Goal: Information Seeking & Learning: Find specific fact

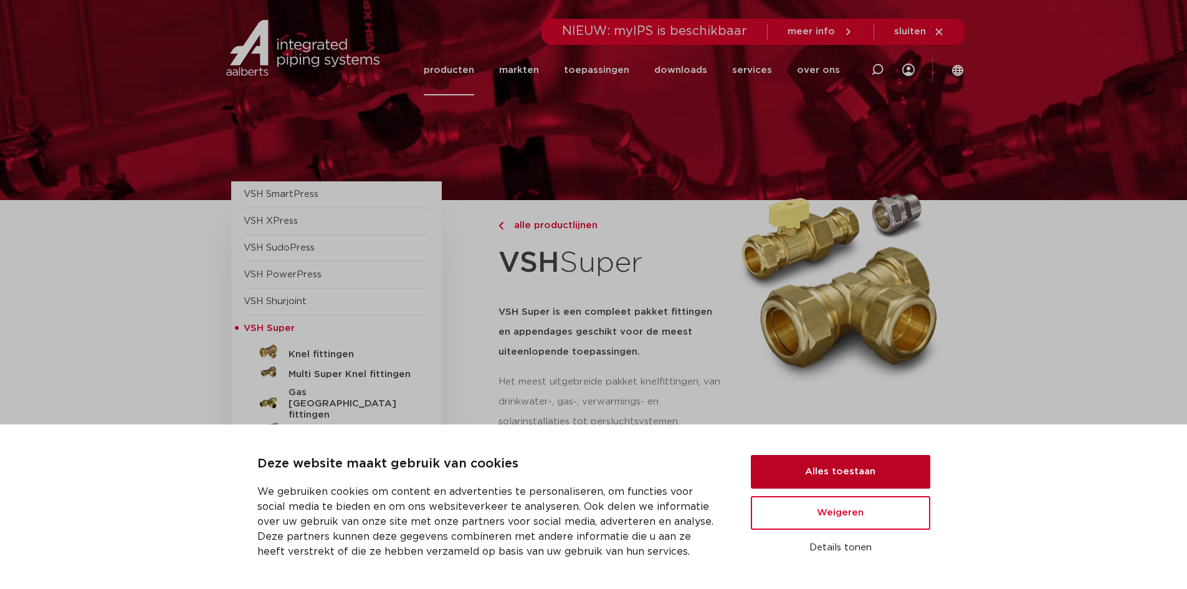
click at [861, 463] on button "Alles toestaan" at bounding box center [840, 472] width 179 height 34
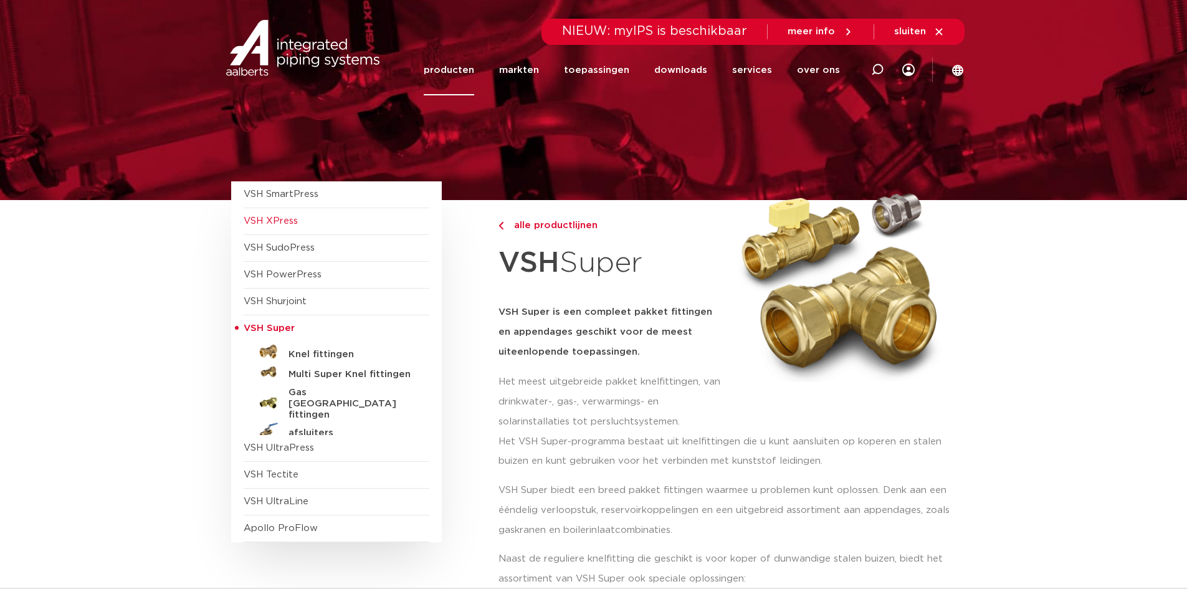
click at [280, 218] on span "VSH XPress" at bounding box center [271, 220] width 54 height 9
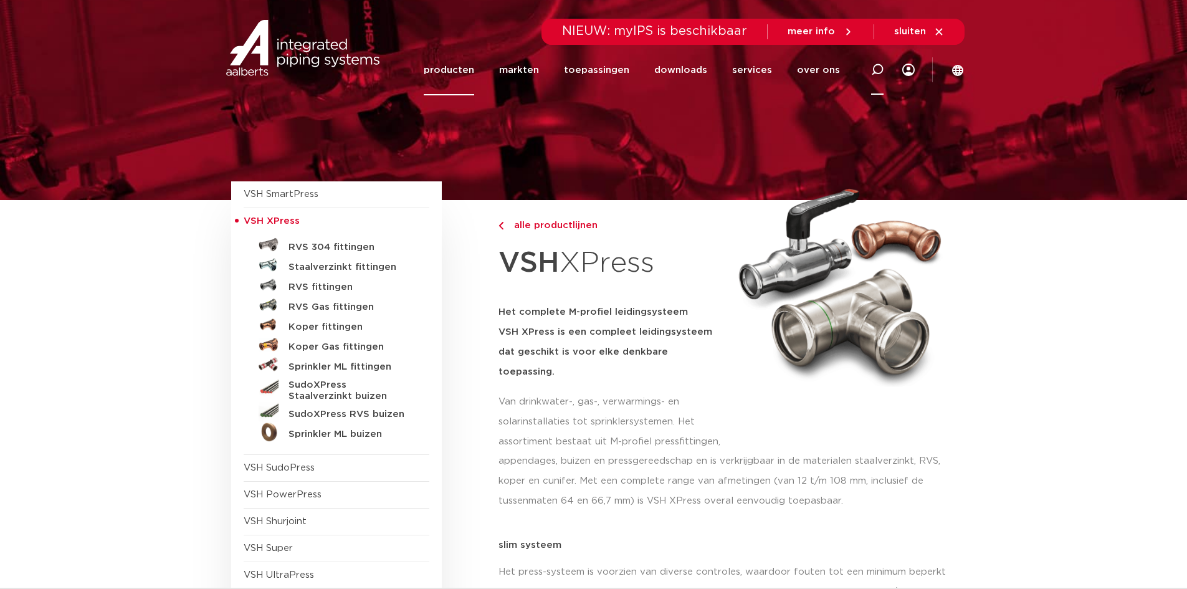
click at [879, 69] on icon at bounding box center [877, 70] width 12 height 12
click at [716, 72] on input "Zoeken" at bounding box center [697, 67] width 392 height 25
paste input "VSH Draad K2565 Fitting met 2 aansluitingen | 040682.4"
type input "VSH Draad K2565 Fitting met 2 aansluitingen | 040682.4"
click button "Zoeken" at bounding box center [0, 0] width 0 height 0
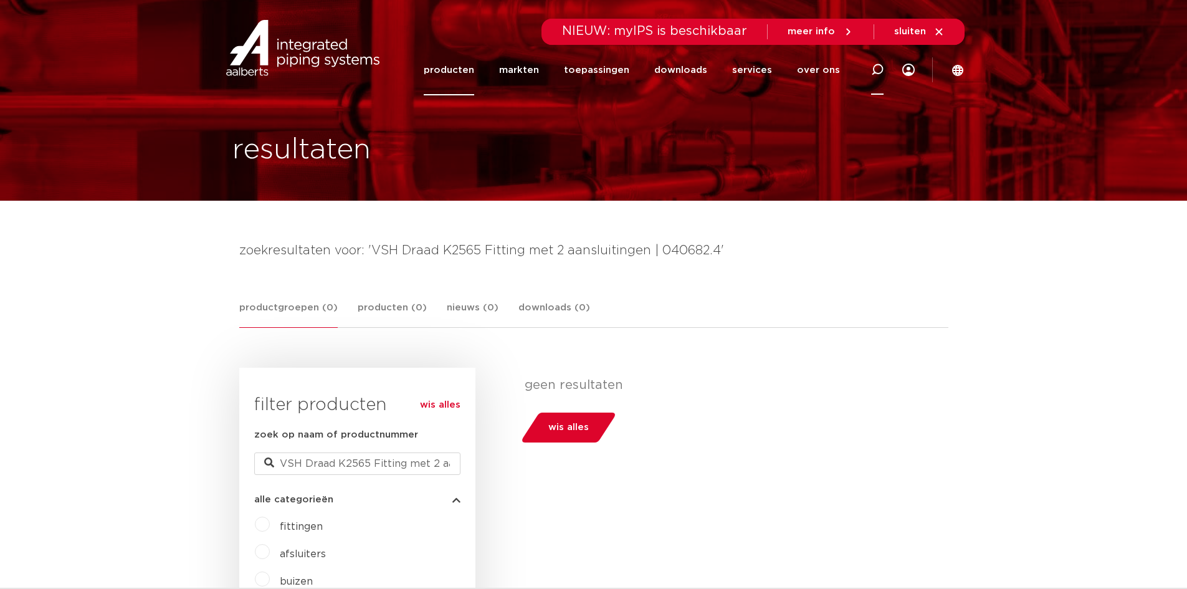
click at [873, 71] on icon at bounding box center [877, 70] width 12 height 12
paste input "VSH Draad K2565 Fitting met 2 aansluitingen | 040682.4"
drag, startPoint x: 731, startPoint y: 68, endPoint x: 510, endPoint y: 66, distance: 221.1
click at [510, 66] on input "VSH Draad K2565 Fitting met 2 aansluitingen | 040682.4" at bounding box center [697, 67] width 392 height 25
click at [599, 74] on input "040682.4" at bounding box center [697, 67] width 392 height 25
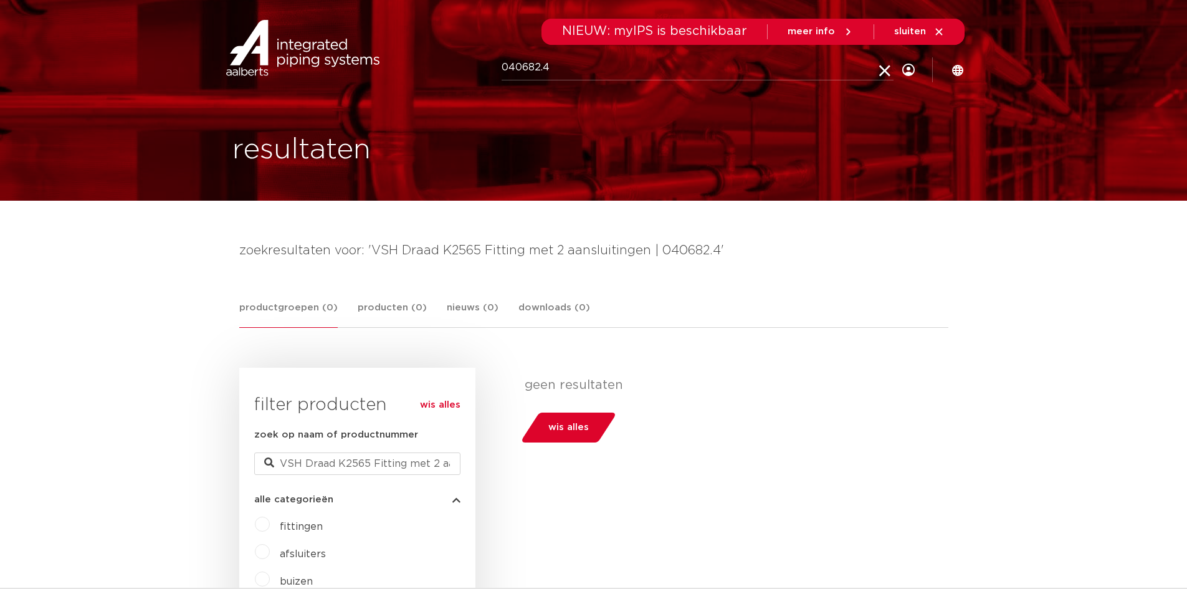
type input "040682.4"
click button "Zoeken" at bounding box center [0, 0] width 0 height 0
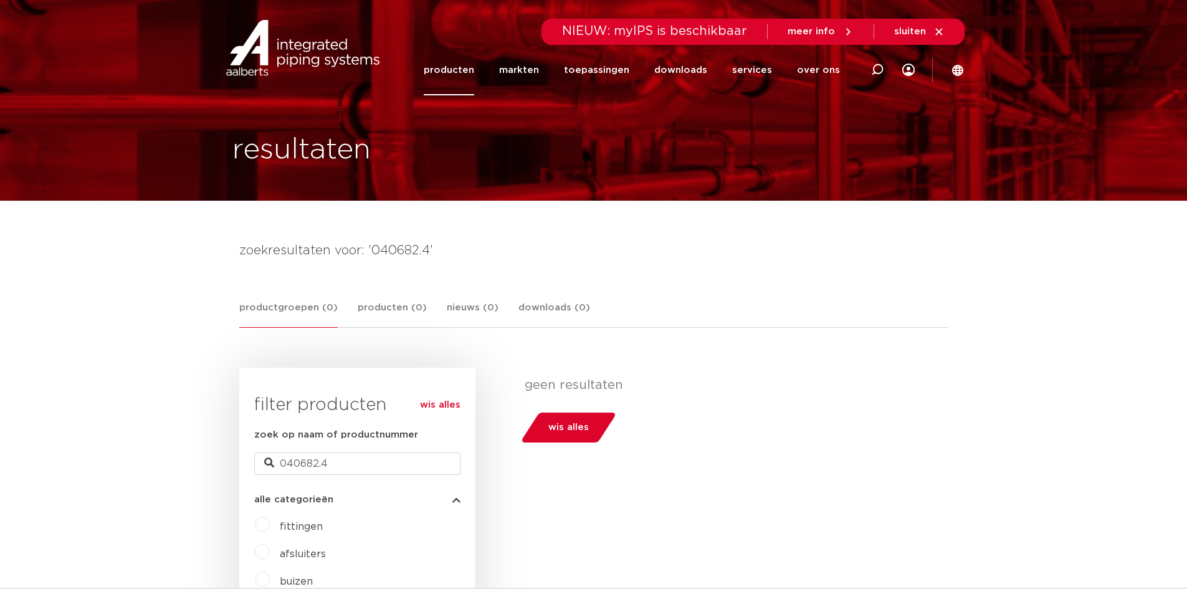
click at [464, 66] on link "producten" at bounding box center [449, 70] width 50 height 50
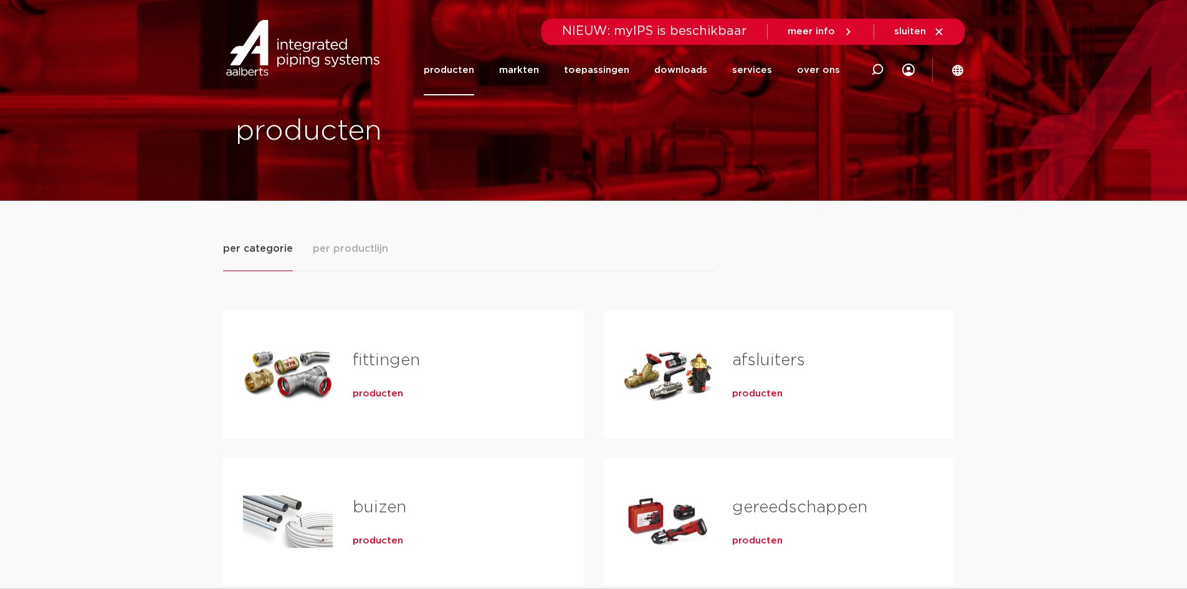
click at [368, 396] on span "producten" at bounding box center [378, 393] width 50 height 12
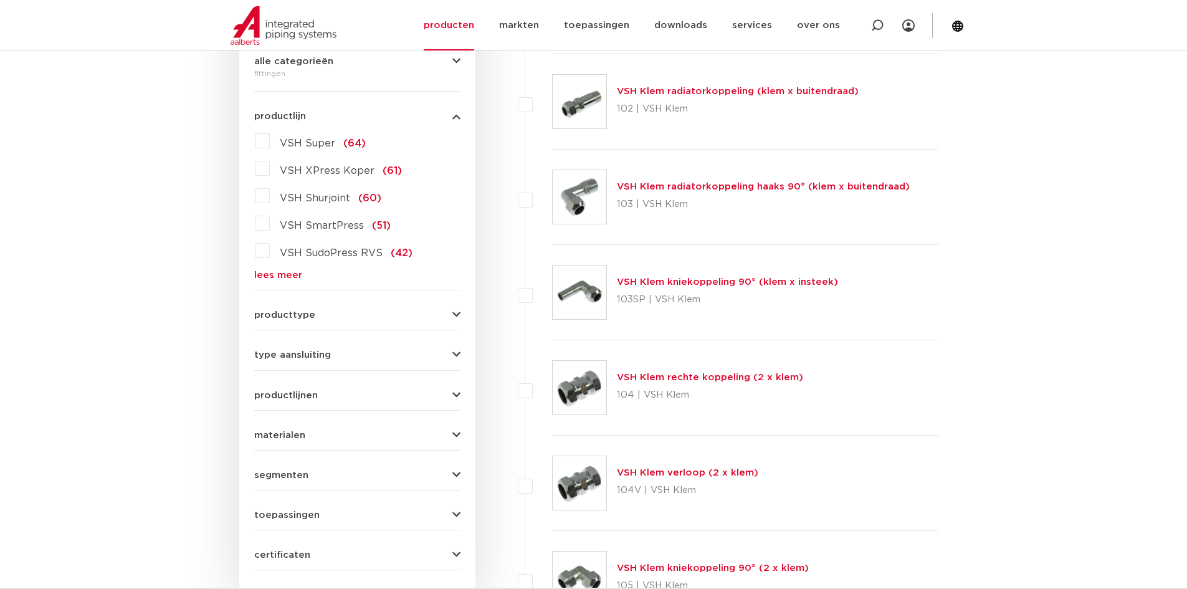
scroll to position [311, 0]
click at [457, 353] on icon "button" at bounding box center [456, 353] width 8 height 9
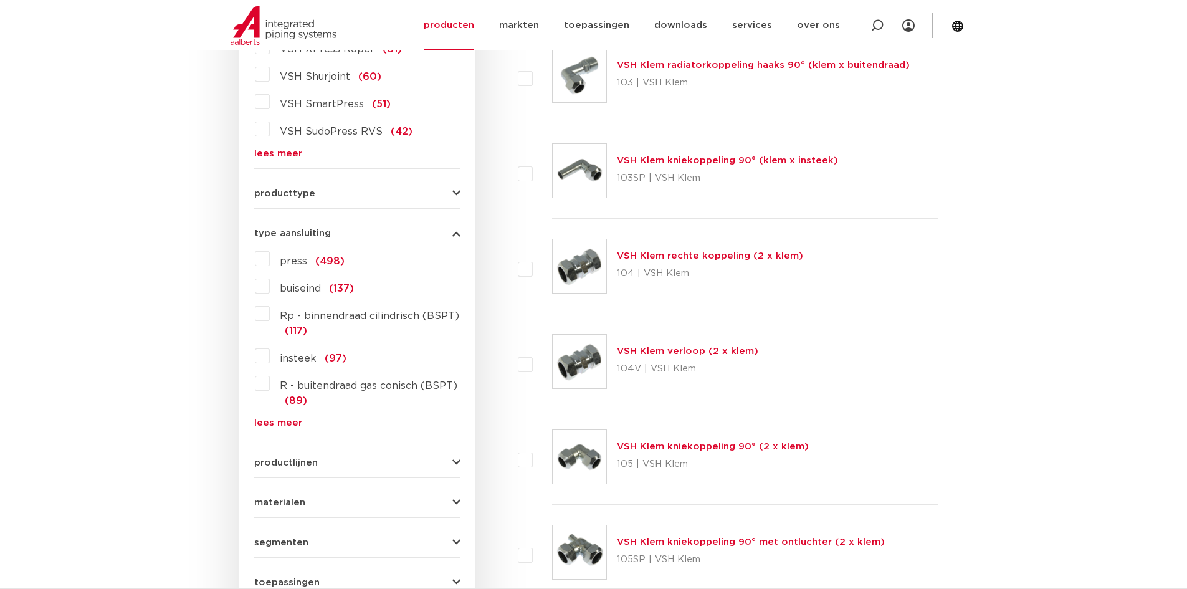
scroll to position [436, 0]
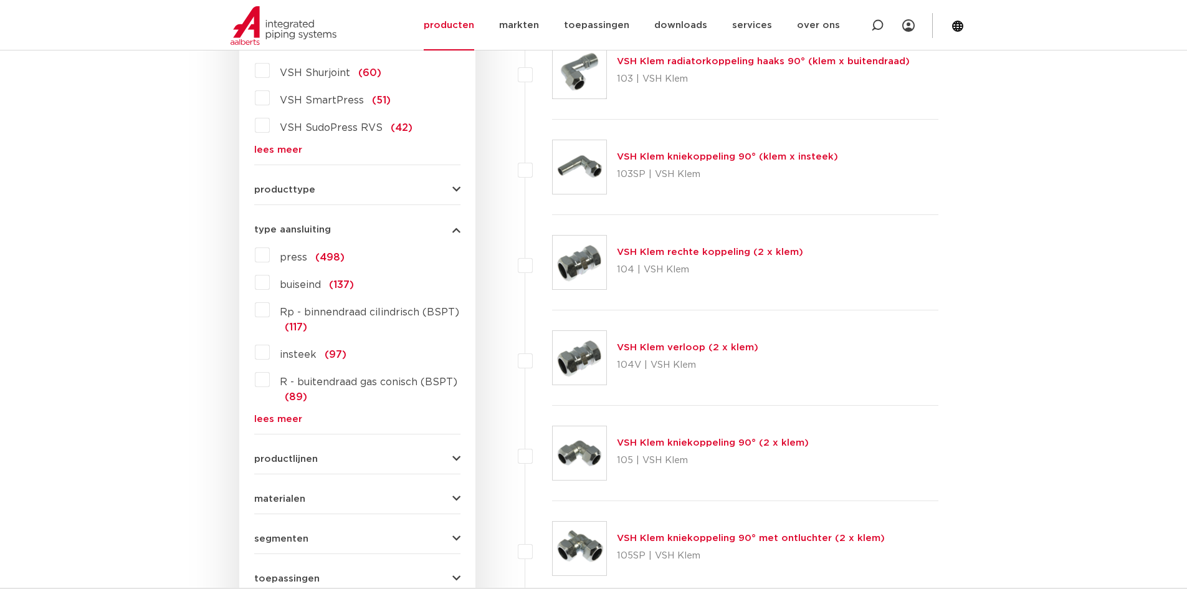
click at [264, 420] on link "lees meer" at bounding box center [357, 418] width 206 height 9
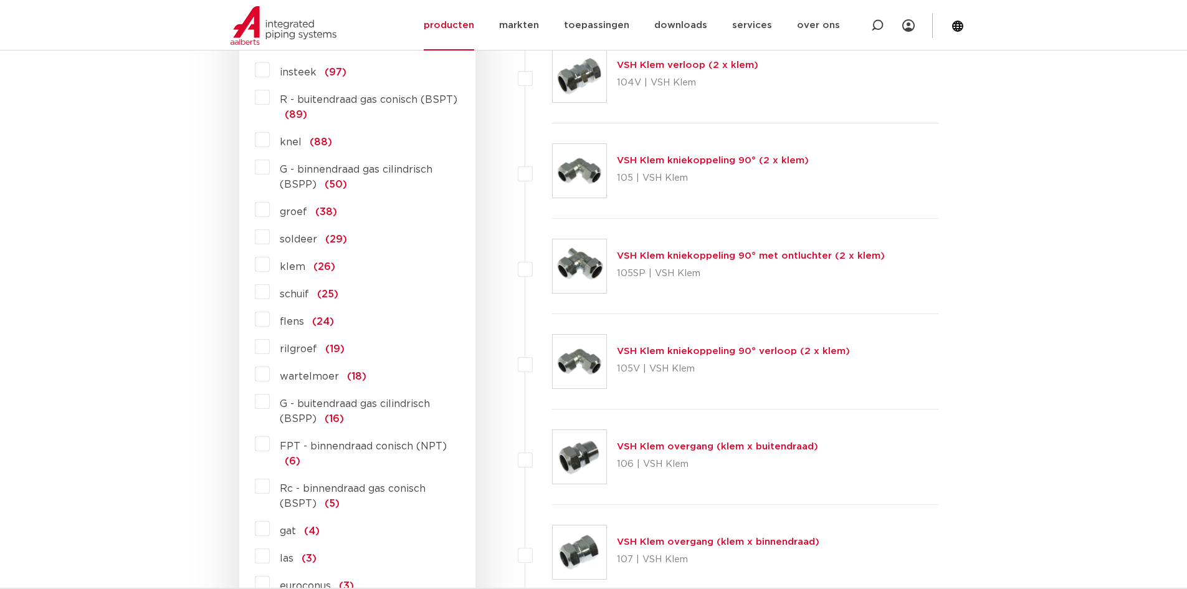
scroll to position [748, 0]
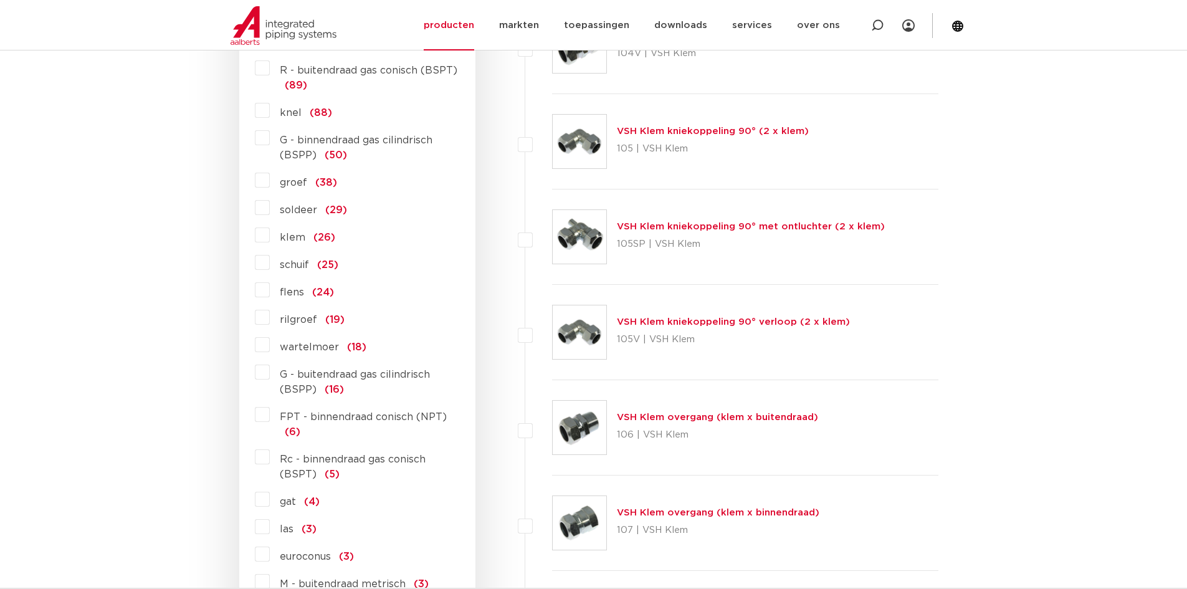
click at [270, 348] on label "wartelmoer (18)" at bounding box center [318, 345] width 97 height 20
click at [0, 0] on input "wartelmoer (18)" at bounding box center [0, 0] width 0 height 0
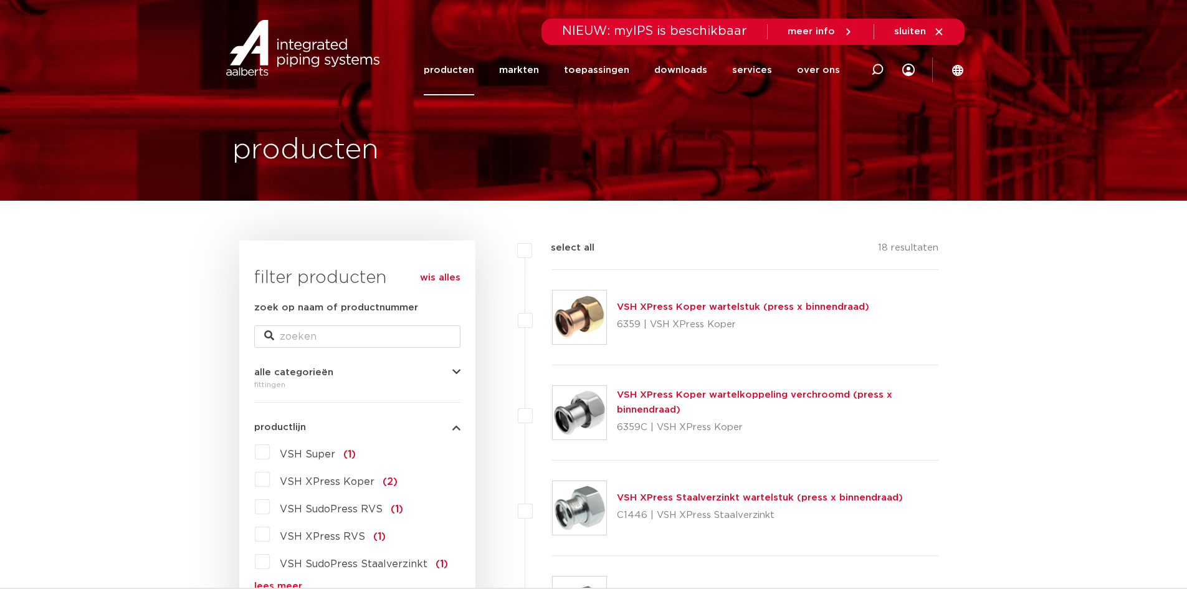
click at [655, 304] on link "VSH XPress Koper wartelstuk (press x binnendraad)" at bounding box center [743, 306] width 252 height 9
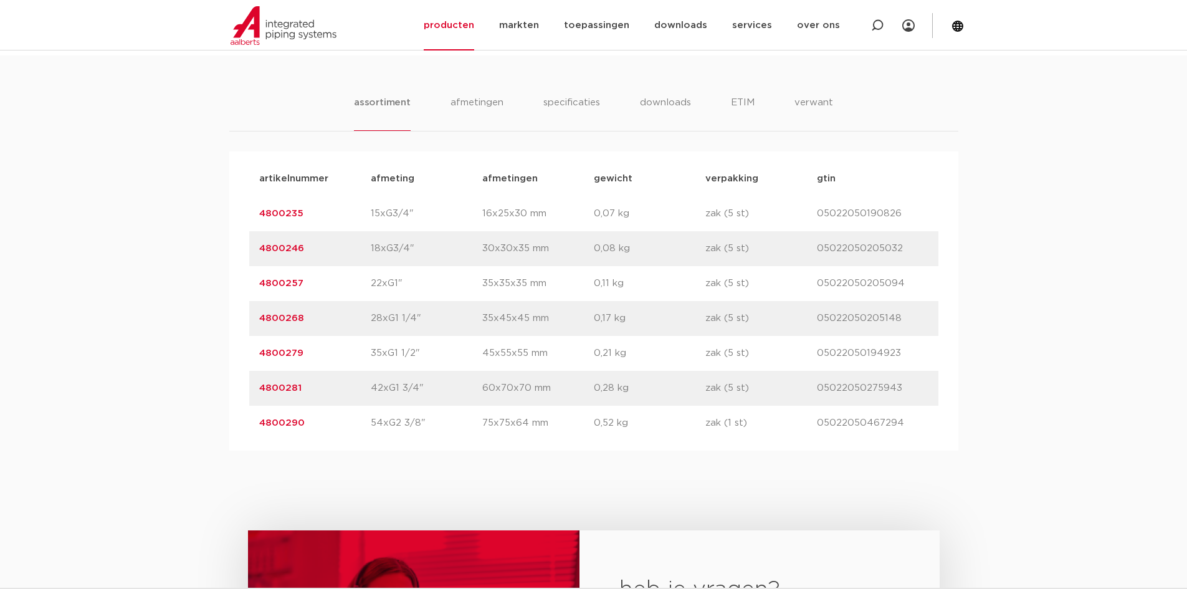
scroll to position [748, 0]
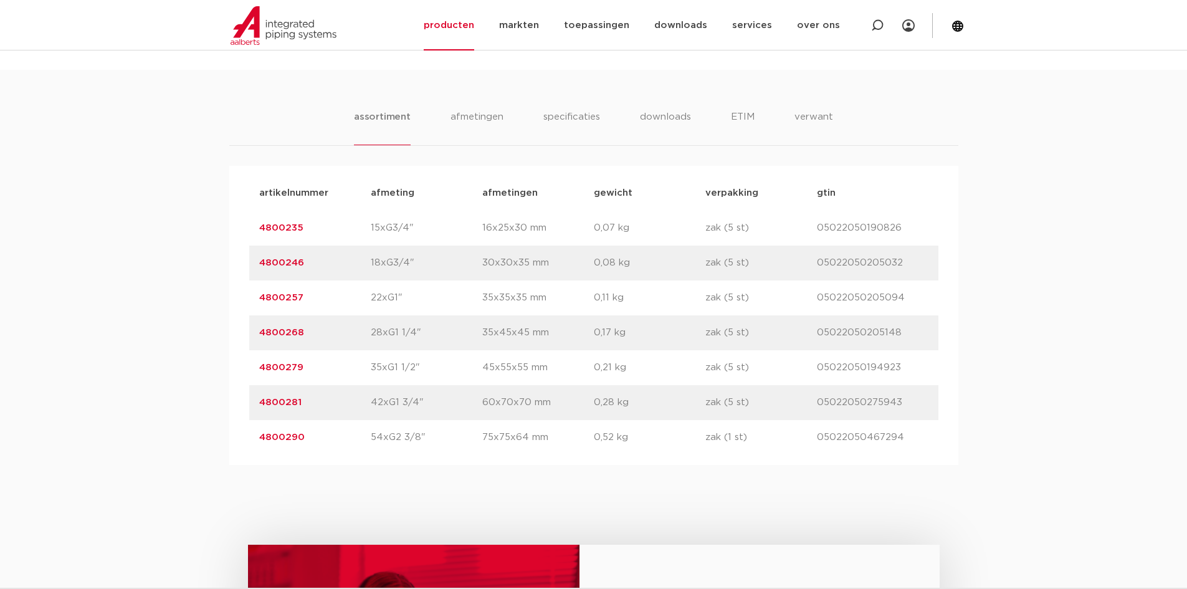
click at [277, 401] on link "4800281" at bounding box center [280, 401] width 42 height 9
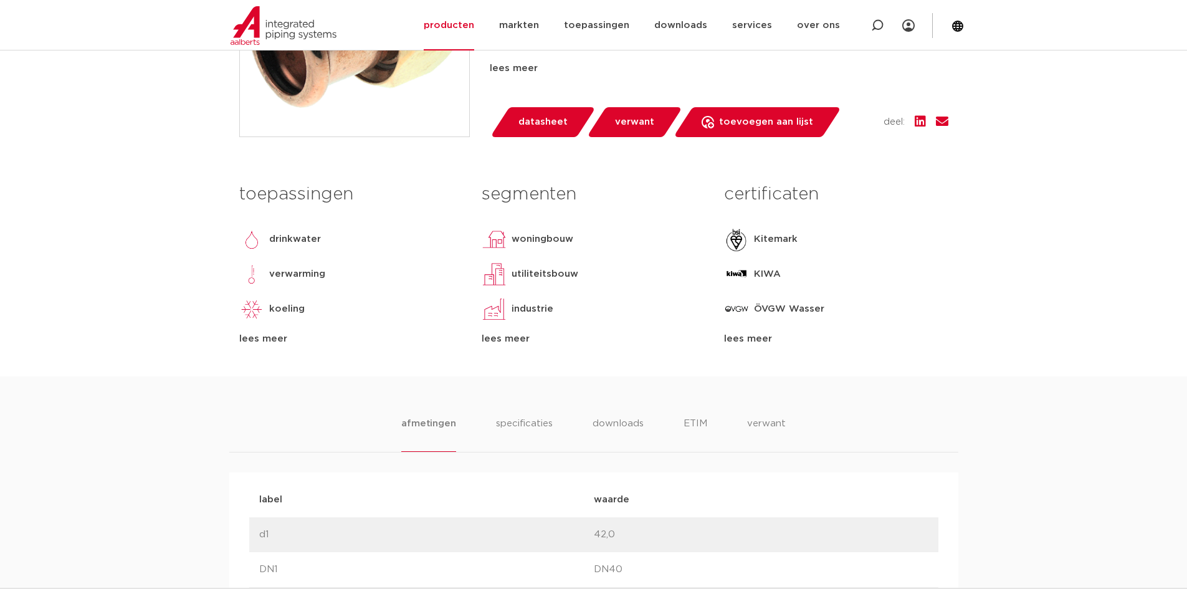
scroll to position [436, 0]
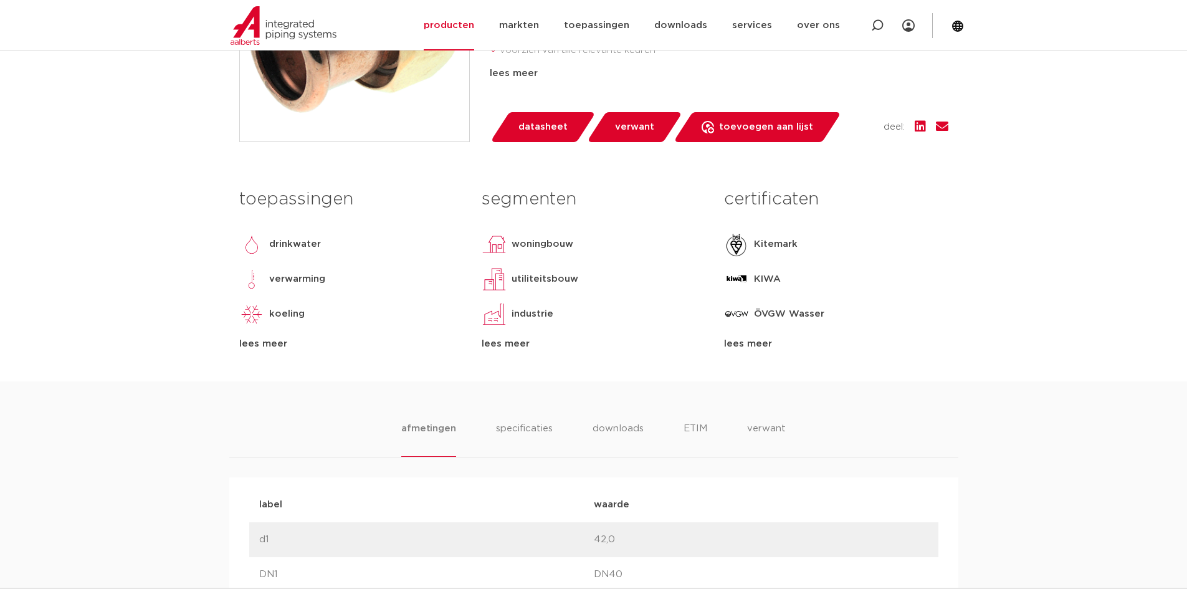
click at [764, 277] on p "KIWA" at bounding box center [767, 279] width 27 height 15
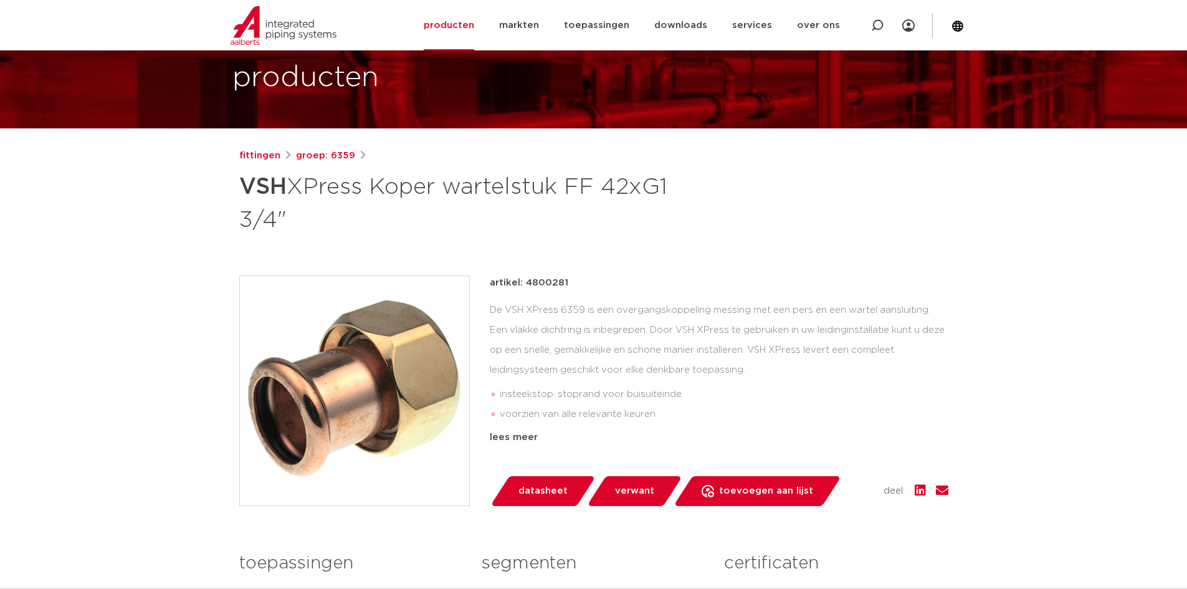
scroll to position [62, 0]
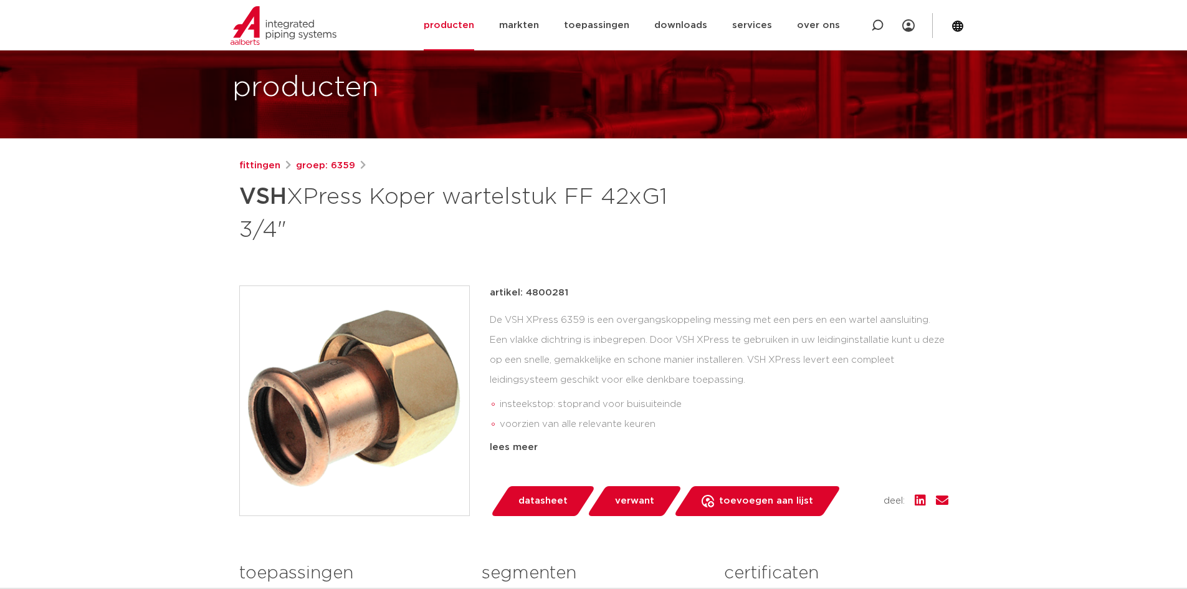
drag, startPoint x: 569, startPoint y: 290, endPoint x: 525, endPoint y: 295, distance: 43.8
click at [525, 295] on div "artikel: 4800281" at bounding box center [719, 292] width 458 height 15
copy p "4800281"
